Goal: Navigation & Orientation: Find specific page/section

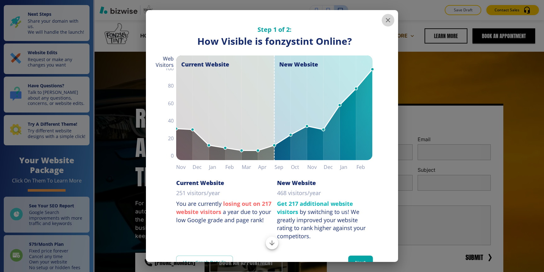
click at [387, 21] on icon "button" at bounding box center [388, 20] width 8 height 8
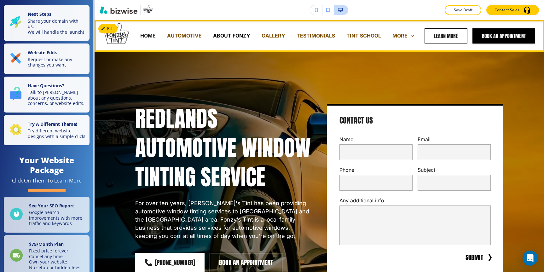
click at [230, 35] on p "ABOUT FONZY" at bounding box center [231, 35] width 37 height 7
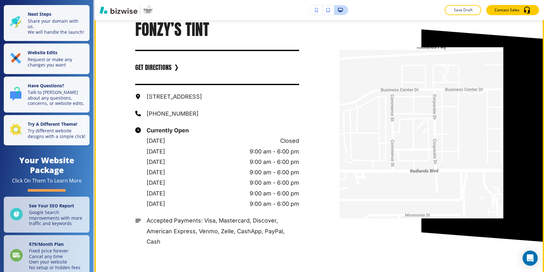
scroll to position [998, 0]
